Goal: Task Accomplishment & Management: Use online tool/utility

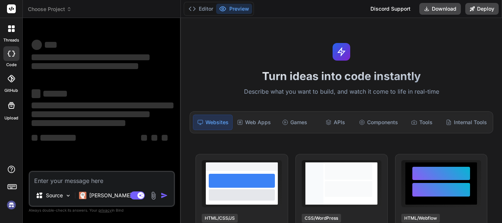
scroll to position [16, 0]
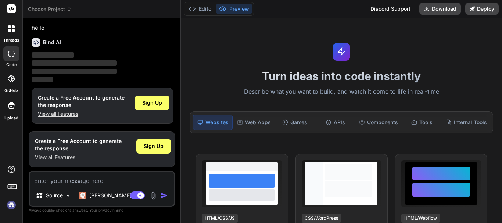
type textarea "x"
type textarea "var gMap; var kMap; var mapIsEditable = true; var drawingManager = null; var ma…"
type textarea "x"
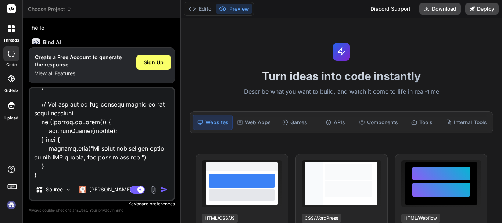
type textarea "var gMap; var kMap; var mapIsEditable = true; var drawingManager = null; var ma…"
type textarea "x"
type textarea "var gMap; var kMap; var mapIsEditable = true; var drawingManager = null; var ma…"
type textarea "x"
type textarea "var gMap; var kMap; var mapIsEditable = true; var drawingManager = null; var ma…"
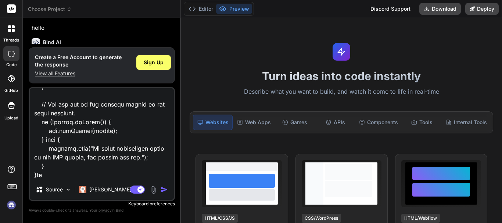
type textarea "x"
type textarea "var gMap; var kMap; var mapIsEditable = true; var drawingManager = null; var ma…"
type textarea "x"
type textarea "var gMap; var kMap; var mapIsEditable = true; var drawingManager = null; var ma…"
type textarea "x"
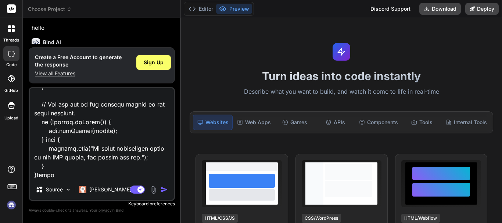
type textarea "var gMap; var kMap; var mapIsEditable = true; var drawingManager = null; var ma…"
type textarea "x"
type textarea "var gMap; var kMap; var mapIsEditable = true; var drawingManager = null; var ma…"
type textarea "x"
type textarea "var gMap; var kMap; var mapIsEditable = true; var drawingManager = null; var ma…"
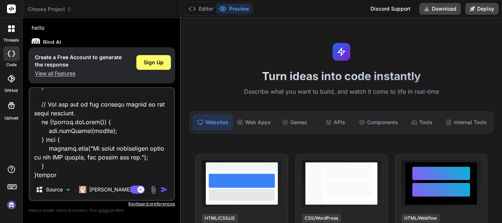
type textarea "x"
type textarea "var gMap; var kMap; var mapIsEditable = true; var drawingManager = null; var ma…"
type textarea "x"
type textarea "var gMap; var kMap; var mapIsEditable = true; var drawingManager = null; var ma…"
type textarea "x"
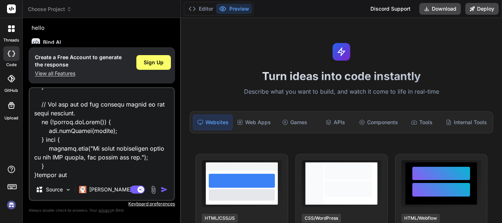
type textarea "var gMap; var kMap; var mapIsEditable = true; var drawingManager = null; var ma…"
type textarea "x"
type textarea "var gMap; var kMap; var mapIsEditable = true; var drawingManager = null; var ma…"
type textarea "x"
type textarea "var gMap; var kMap; var mapIsEditable = true; var drawingManager = null; var ma…"
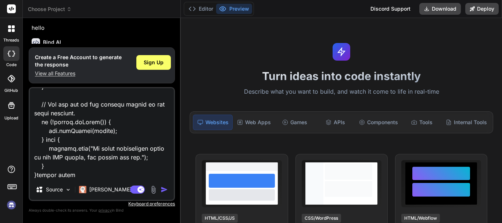
type textarea "x"
type textarea "var gMap; var kMap; var mapIsEditable = true; var drawingManager = null; var ma…"
type textarea "x"
type textarea "var gMap; var kMap; var mapIsEditable = true; var drawingManager = null; var ma…"
type textarea "x"
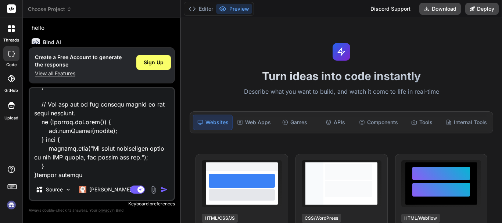
type textarea "var gMap; var kMap; var mapIsEditable = true; var drawingManager = null; var ma…"
type textarea "x"
type textarea "var gMap; var kMap; var mapIsEditable = true; var drawingManager = null; var ma…"
type textarea "x"
type textarea "var gMap; var kMap; var mapIsEditable = true; var drawingManager = null; var ma…"
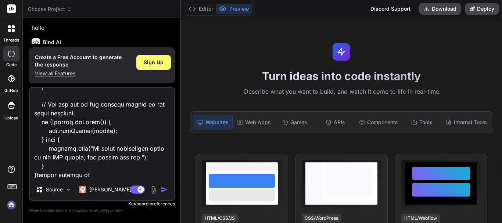
type textarea "x"
type textarea "var gMap; var kMap; var mapIsEditable = true; var drawingManager = null; var ma…"
type textarea "x"
type textarea "var gMap; var kMap; var mapIsEditable = true; var drawingManager = null; var ma…"
type textarea "x"
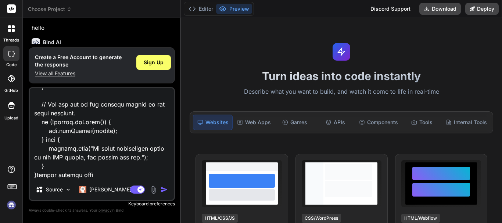
type textarea "var gMap; var kMap; var mapIsEditable = true; var drawingManager = null; var ma…"
type textarea "x"
type textarea "var gMap; var kMap; var mapIsEditable = true; var drawingManager = null; var ma…"
type textarea "x"
type textarea "var gMap; var kMap; var mapIsEditable = true; var drawingManager = null; var ma…"
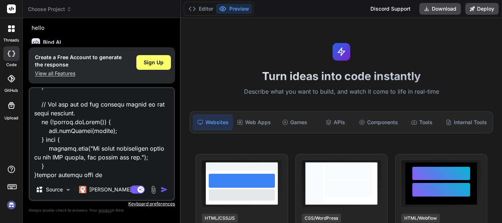
type textarea "x"
type textarea "var gMap; var kMap; var mapIsEditable = true; var drawingManager = null; var ma…"
type textarea "x"
type textarea "var gMap; var kMap; var mapIsEditable = true; var drawingManager = null; var ma…"
type textarea "x"
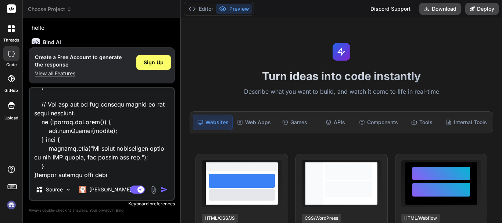
type textarea "var gMap; var kMap; var mapIsEditable = true; var drawingManager = null; var ma…"
type textarea "x"
type textarea "var gMap; var kMap; var mapIsEditable = true; var drawingManager = null; var ma…"
type textarea "x"
type textarea "var gMap; var kMap; var mapIsEditable = true; var drawingManager = null; var ma…"
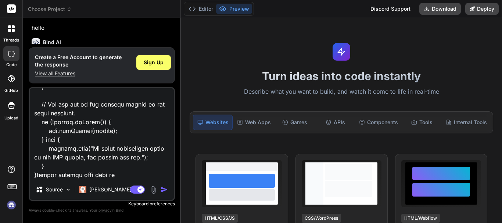
type textarea "x"
type textarea "var gMap; var kMap; var mapIsEditable = true; var drawingManager = null; var ma…"
type textarea "x"
type textarea "var gMap; var kMap; var mapIsEditable = true; var drawingManager = null; var ma…"
type textarea "x"
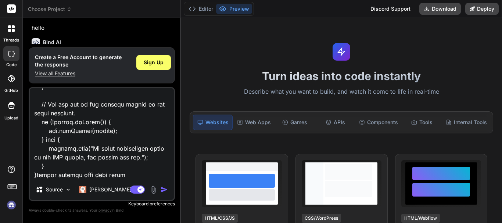
type textarea "var gMap; var kMap; var mapIsEditable = true; var drawingManager = null; var ma…"
type textarea "x"
type textarea "var gMap; var kMap; var mapIsEditable = true; var drawingManager = null; var ma…"
click at [165, 191] on img "button" at bounding box center [164, 189] width 7 height 7
click at [145, 66] on div "Sign Up" at bounding box center [153, 62] width 35 height 15
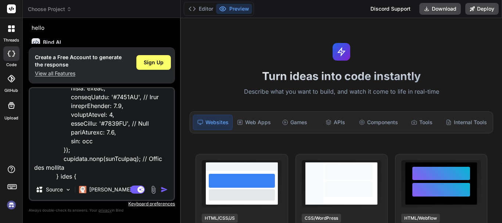
scroll to position [14902, 0]
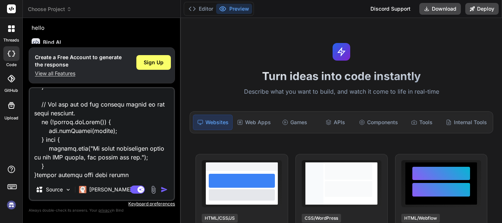
click at [164, 191] on img "button" at bounding box center [164, 189] width 7 height 7
click at [165, 185] on div "Source Claude 4 S.." at bounding box center [102, 191] width 144 height 18
click at [162, 189] on img "button" at bounding box center [164, 189] width 7 height 7
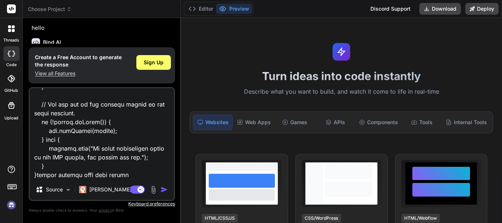
click at [162, 189] on img "button" at bounding box center [164, 189] width 7 height 7
click at [93, 148] on textarea at bounding box center [102, 133] width 144 height 91
drag, startPoint x: 126, startPoint y: 174, endPoint x: 104, endPoint y: 161, distance: 25.5
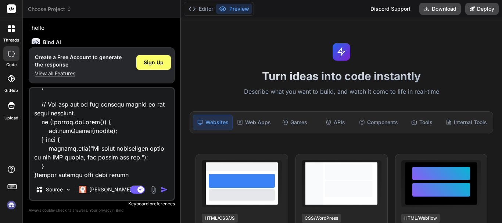
click at [104, 161] on textarea at bounding box center [102, 133] width 144 height 91
click at [39, 171] on textarea at bounding box center [102, 133] width 144 height 91
click at [40, 173] on textarea at bounding box center [102, 133] width 144 height 91
click at [39, 175] on textarea at bounding box center [102, 133] width 144 height 91
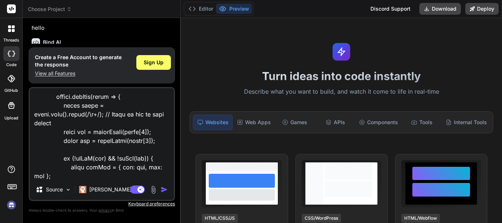
scroll to position [14424, 0]
click at [161, 188] on img "button" at bounding box center [164, 189] width 7 height 7
click at [161, 187] on img "button" at bounding box center [164, 189] width 7 height 7
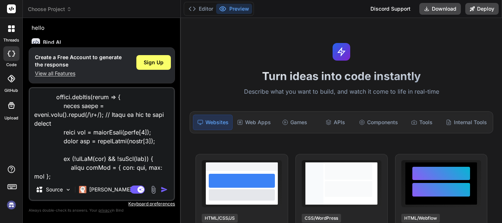
click at [161, 187] on img "button" at bounding box center [164, 189] width 7 height 7
click at [140, 164] on textarea at bounding box center [102, 133] width 144 height 91
type textarea "x"
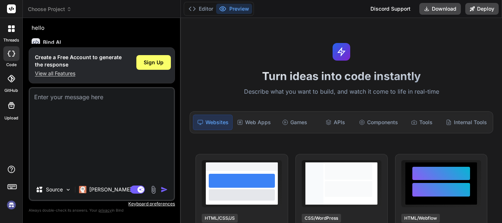
scroll to position [0, 0]
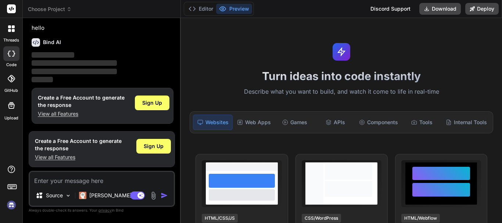
click at [154, 195] on img at bounding box center [153, 196] width 8 height 8
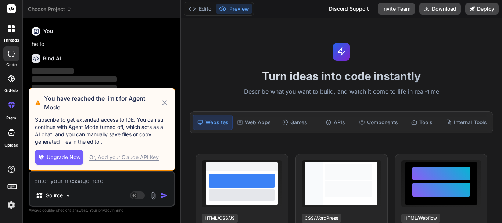
click at [166, 103] on icon at bounding box center [165, 103] width 8 height 9
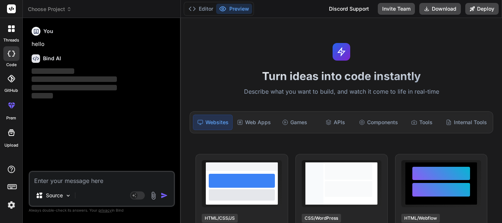
click at [53, 183] on textarea at bounding box center [102, 178] width 144 height 13
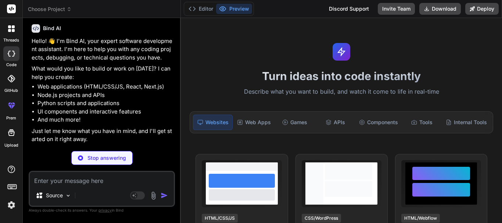
scroll to position [4, 0]
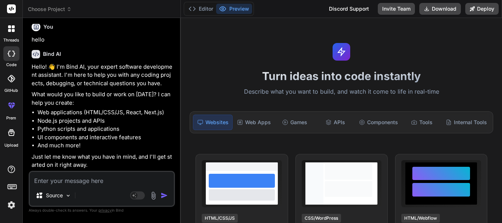
type textarea "x"
paste textarea "var gMap; var kMap; var mapIsEditable = true; var drawingManager = null; var ma…"
type textarea "var gMap; var kMap; var mapIsEditable = true; var drawingManager = null; var ma…"
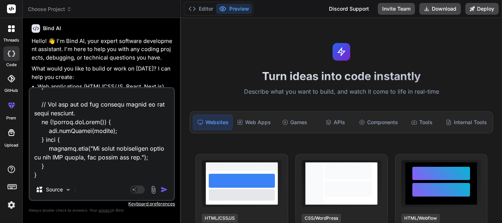
type textarea "x"
type textarea "var gMap; var kMap; var mapIsEditable = true; var drawingManager = null; var ma…"
type textarea "x"
click at [51, 175] on textarea at bounding box center [102, 133] width 144 height 91
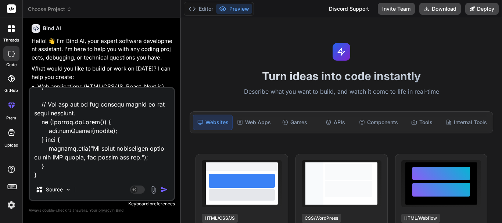
type textarea "var gMap; var kMap; var mapIsEditable = true; var drawingManager = null; var ma…"
type textarea "x"
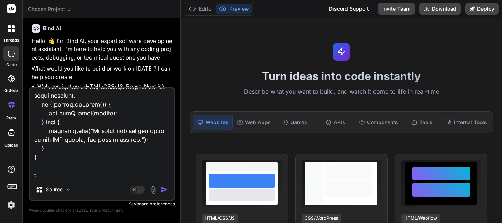
type textarea "var gMap; var kMap; var mapIsEditable = true; var drawingManager = null; var ma…"
type textarea "x"
type textarea "var gMap; var kMap; var mapIsEditable = true; var drawingManager = null; var ma…"
type textarea "x"
type textarea "var gMap; var kMap; var mapIsEditable = true; var drawingManager = null; var ma…"
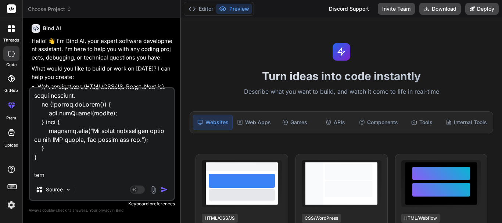
type textarea "x"
type textarea "var gMap; var kMap; var mapIsEditable = true; var drawingManager = null; var ma…"
type textarea "x"
type textarea "var gMap; var kMap; var mapIsEditable = true; var drawingManager = null; var ma…"
type textarea "x"
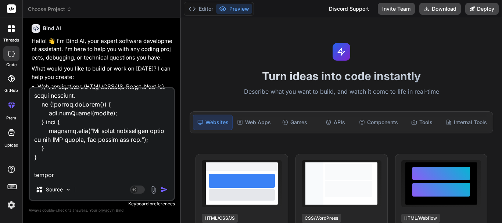
type textarea "var gMap; var kMap; var mapIsEditable = true; var drawingManager = null; var ma…"
type textarea "x"
type textarea "var gMap; var kMap; var mapIsEditable = true; var drawingManager = null; var ma…"
type textarea "x"
type textarea "var gMap; var kMap; var mapIsEditable = true; var drawingManager = null; var ma…"
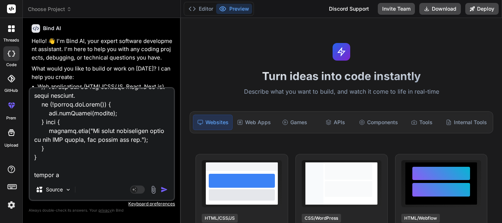
type textarea "x"
type textarea "var gMap; var kMap; var mapIsEditable = true; var drawingManager = null; var ma…"
type textarea "x"
type textarea "var gMap; var kMap; var mapIsEditable = true; var drawingManager = null; var ma…"
type textarea "x"
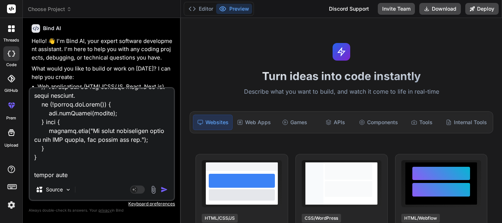
type textarea "var gMap; var kMap; var mapIsEditable = true; var drawingManager = null; var ma…"
type textarea "x"
type textarea "var gMap; var kMap; var mapIsEditable = true; var drawingManager = null; var ma…"
type textarea "x"
type textarea "var gMap; var kMap; var mapIsEditable = true; var drawingManager = null; var ma…"
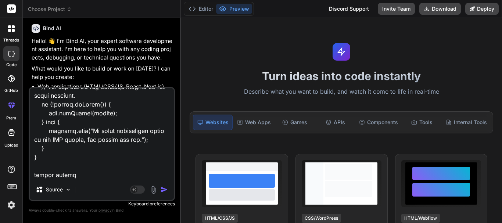
type textarea "x"
type textarea "var gMap; var kMap; var mapIsEditable = true; var drawingManager = null; var ma…"
type textarea "x"
type textarea "var gMap; var kMap; var mapIsEditable = true; var drawingManager = null; var ma…"
type textarea "x"
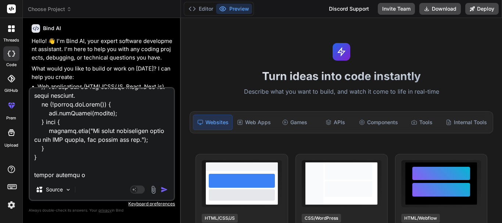
type textarea "var gMap; var kMap; var mapIsEditable = true; var drawingManager = null; var ma…"
type textarea "x"
type textarea "var gMap; var kMap; var mapIsEditable = true; var drawingManager = null; var ma…"
type textarea "x"
type textarea "var gMap; var kMap; var mapIsEditable = true; var drawingManager = null; var ma…"
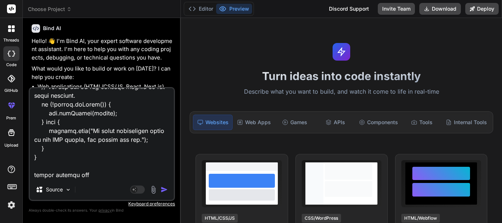
type textarea "x"
type textarea "var gMap; var kMap; var mapIsEditable = true; var drawingManager = null; var ma…"
type textarea "x"
type textarea "var gMap; var kMap; var mapIsEditable = true; var drawingManager = null; var ma…"
type textarea "x"
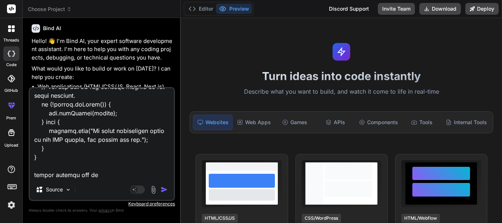
type textarea "var gMap; var kMap; var mapIsEditable = true; var drawingManager = null; var ma…"
type textarea "x"
type textarea "var gMap; var kMap; var mapIsEditable = true; var drawingManager = null; var ma…"
type textarea "x"
type textarea "var gMap; var kMap; var mapIsEditable = true; var drawingManager = null; var ma…"
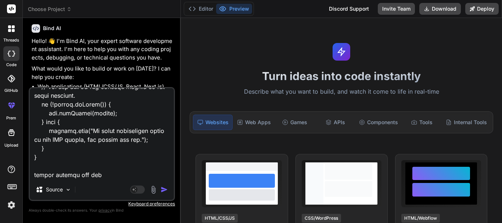
type textarea "x"
type textarea "var gMap; var kMap; var mapIsEditable = true; var drawingManager = null; var ma…"
type textarea "x"
type textarea "var gMap; var kMap; var mapIsEditable = true; var drawingManager = null; var ma…"
type textarea "x"
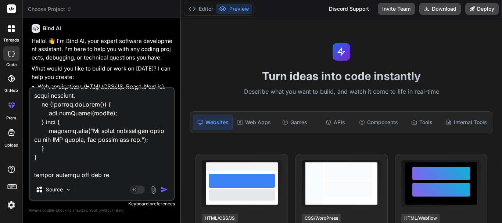
type textarea "var gMap; var kMap; var mapIsEditable = true; var drawingManager = null; var ma…"
type textarea "x"
type textarea "var gMap; var kMap; var mapIsEditable = true; var drawingManager = null; var ma…"
type textarea "x"
type textarea "var gMap; var kMap; var mapIsEditable = true; var drawingManager = null; var ma…"
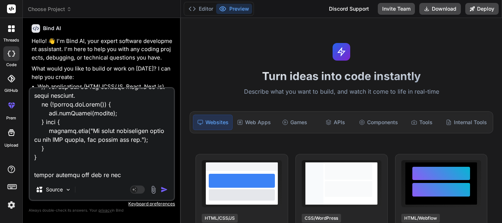
type textarea "x"
type textarea "var gMap; var kMap; var mapIsEditable = true; var drawingManager = null; var ma…"
type textarea "x"
type textarea "var gMap; var kMap; var mapIsEditable = true; var drawingManager = null; var ma…"
type textarea "x"
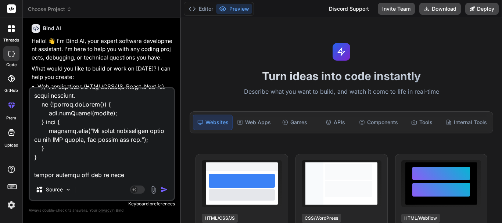
type textarea "var gMap; var kMap; var mapIsEditable = true; var drawingManager = null; var ma…"
type textarea "x"
type textarea "var gMap; var kMap; var mapIsEditable = true; var drawingManager = null; var ma…"
type textarea "x"
type textarea "var gMap; var kMap; var mapIsEditable = true; var drawingManager = null; var ma…"
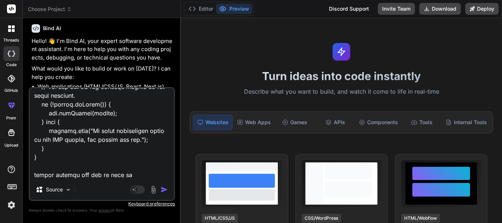
type textarea "x"
type textarea "var gMap; var kMap; var mapIsEditable = true; var drawingManager = null; var ma…"
type textarea "x"
type textarea "var gMap; var kMap; var mapIsEditable = true; var drawingManager = null; var ma…"
type textarea "x"
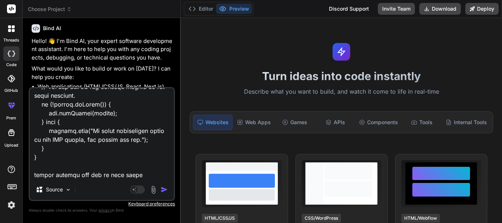
type textarea "var gMap; var kMap; var mapIsEditable = true; var drawingManager = null; var ma…"
type textarea "x"
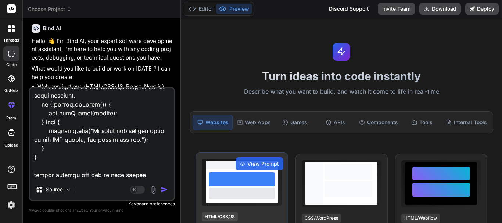
type textarea "var gMap; var kMap; var mapIsEditable = true; var drawingManager = null; var ma…"
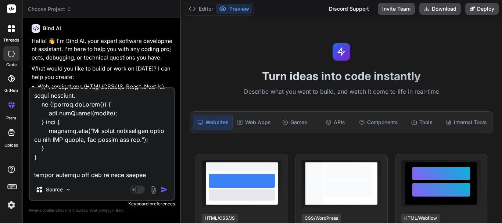
click at [164, 189] on img "button" at bounding box center [164, 189] width 7 height 7
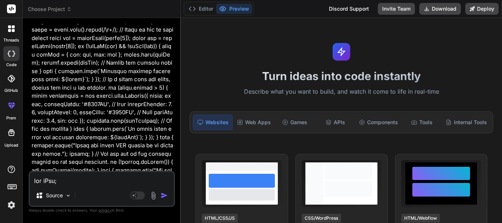
scroll to position [5506, 0]
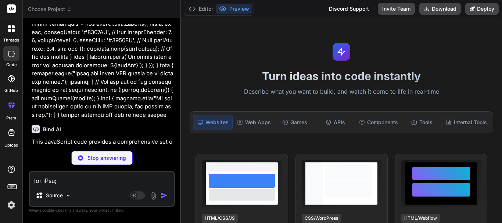
type textarea "x"
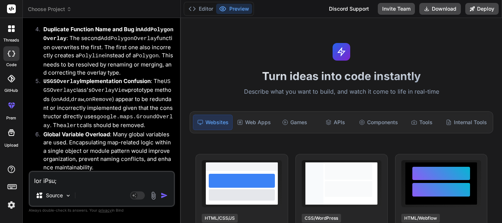
scroll to position [8073, 0]
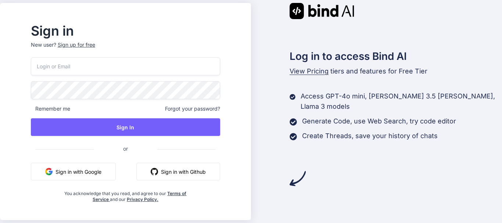
click at [92, 66] on input "email" at bounding box center [125, 66] width 189 height 18
type input "[EMAIL_ADDRESS][DOMAIN_NAME]"
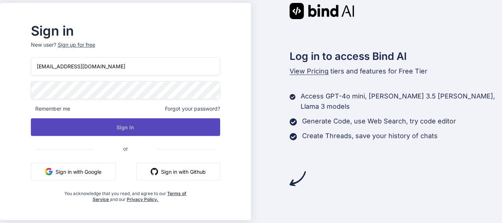
click at [144, 121] on button "Sign In" at bounding box center [125, 127] width 189 height 18
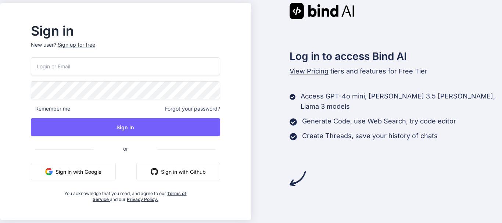
click at [106, 67] on input "email" at bounding box center [125, 66] width 189 height 18
type input "[EMAIL_ADDRESS][DOMAIN_NAME]"
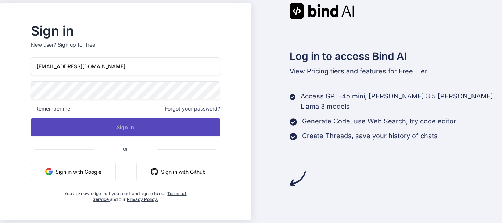
click at [147, 130] on button "Sign In" at bounding box center [125, 127] width 189 height 18
